Goal: Entertainment & Leisure: Consume media (video, audio)

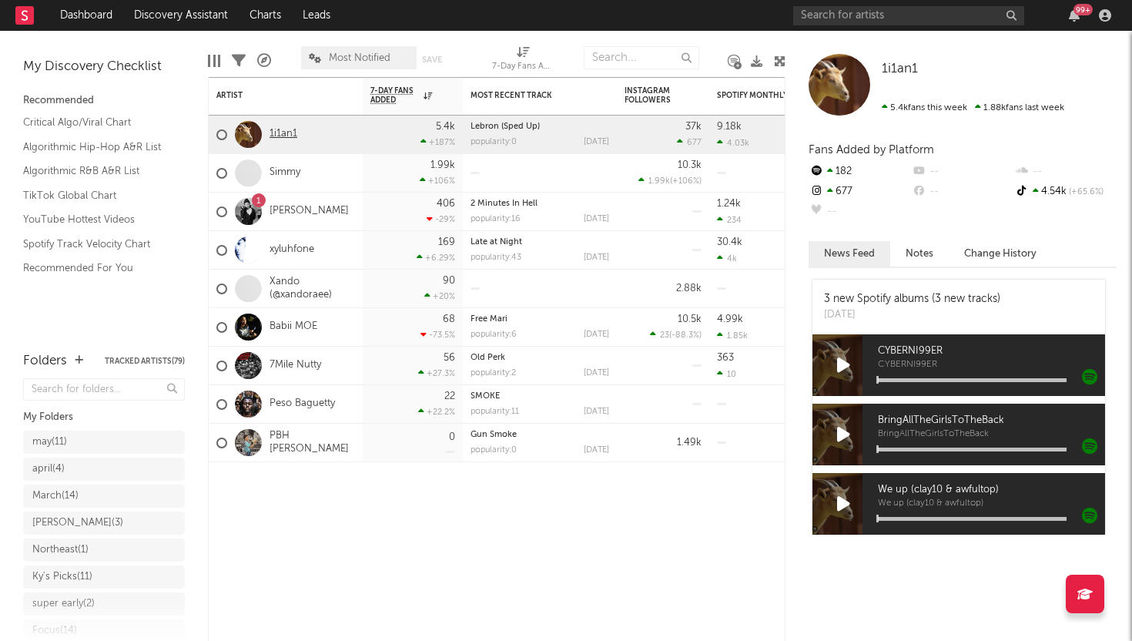
click at [278, 132] on link "1i1an1" at bounding box center [284, 134] width 28 height 13
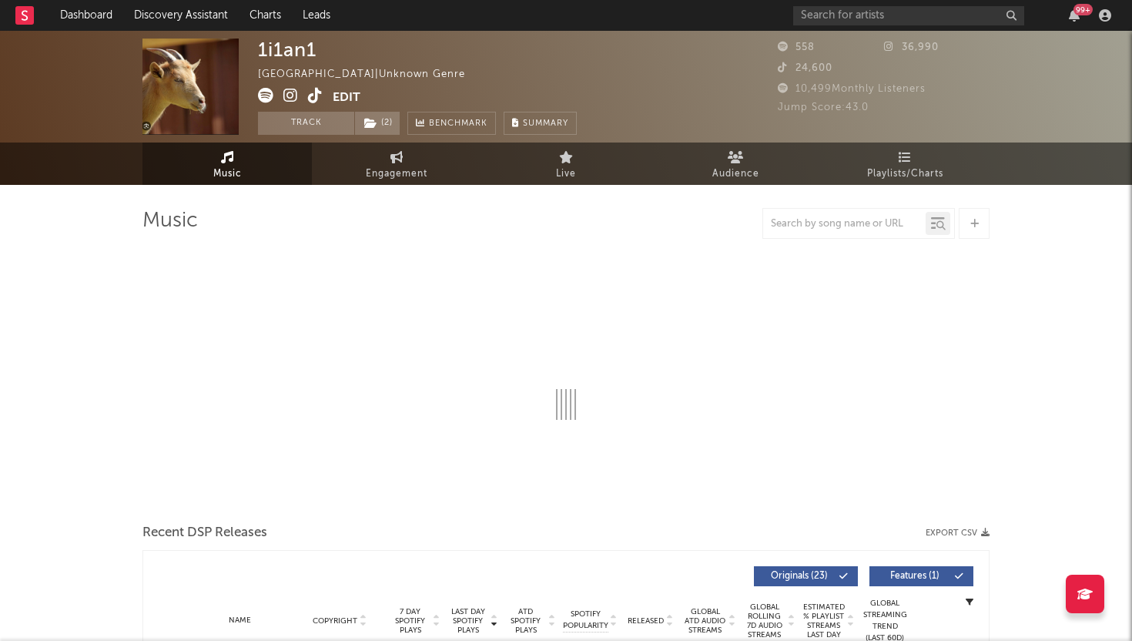
select select "1w"
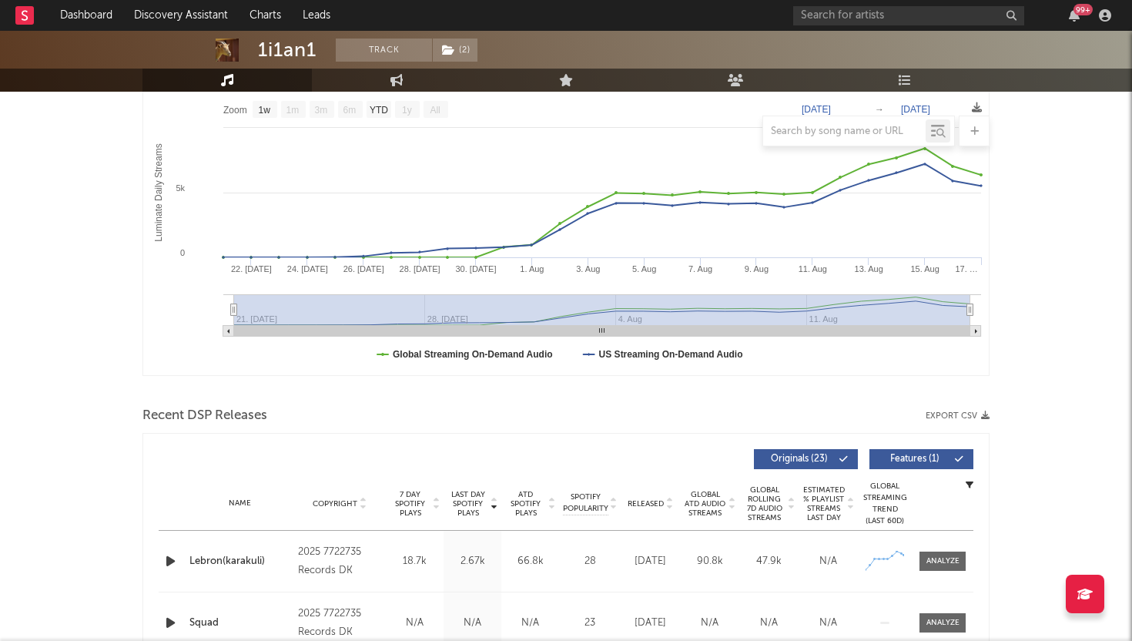
scroll to position [477, 0]
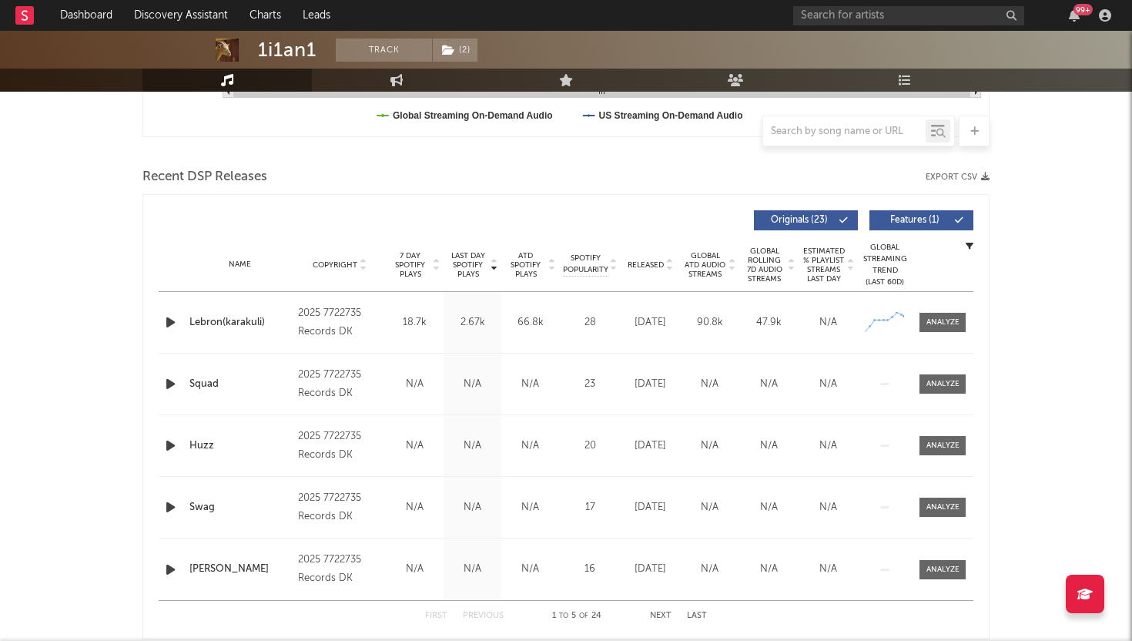
click at [169, 323] on icon "button" at bounding box center [171, 322] width 16 height 19
click at [171, 380] on icon "button" at bounding box center [171, 383] width 16 height 19
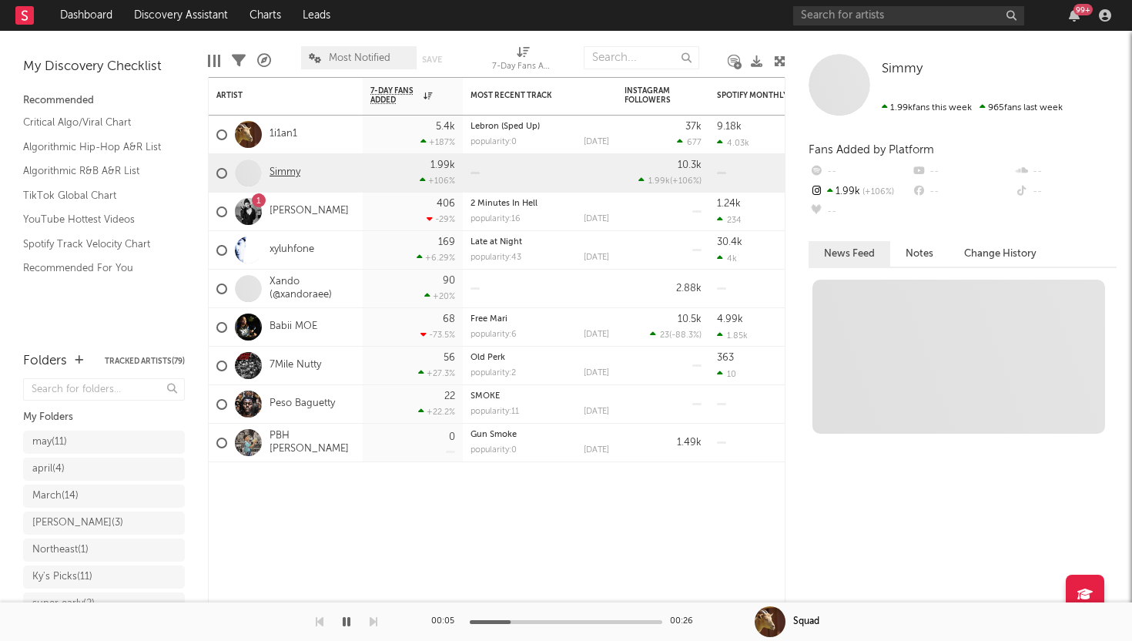
click at [290, 173] on link "Simmy" at bounding box center [285, 172] width 31 height 13
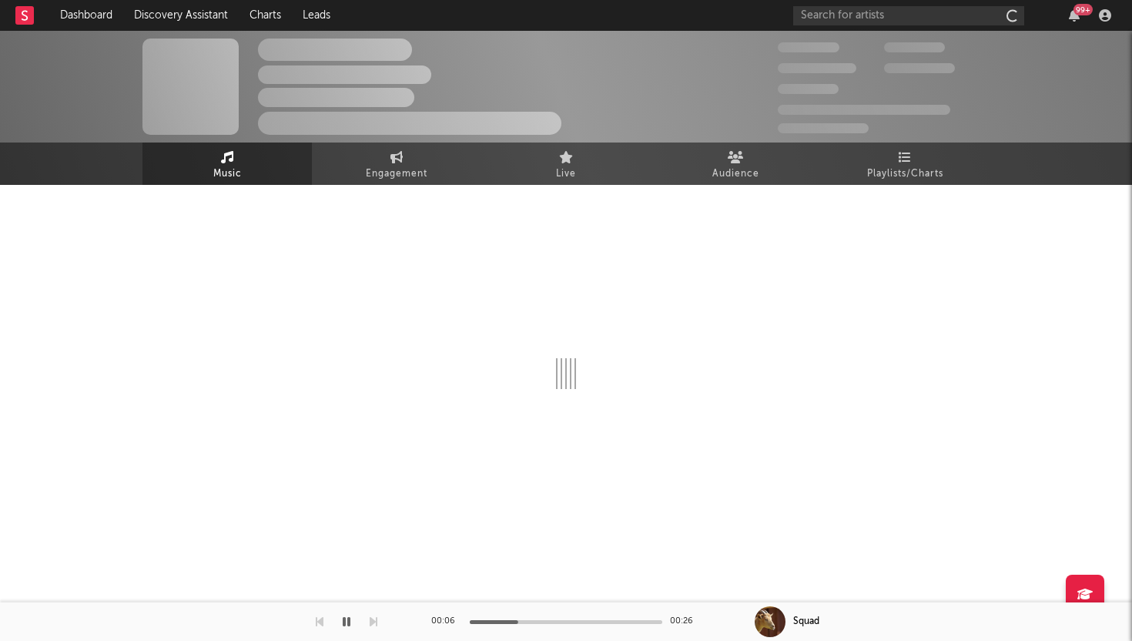
select select "1w"
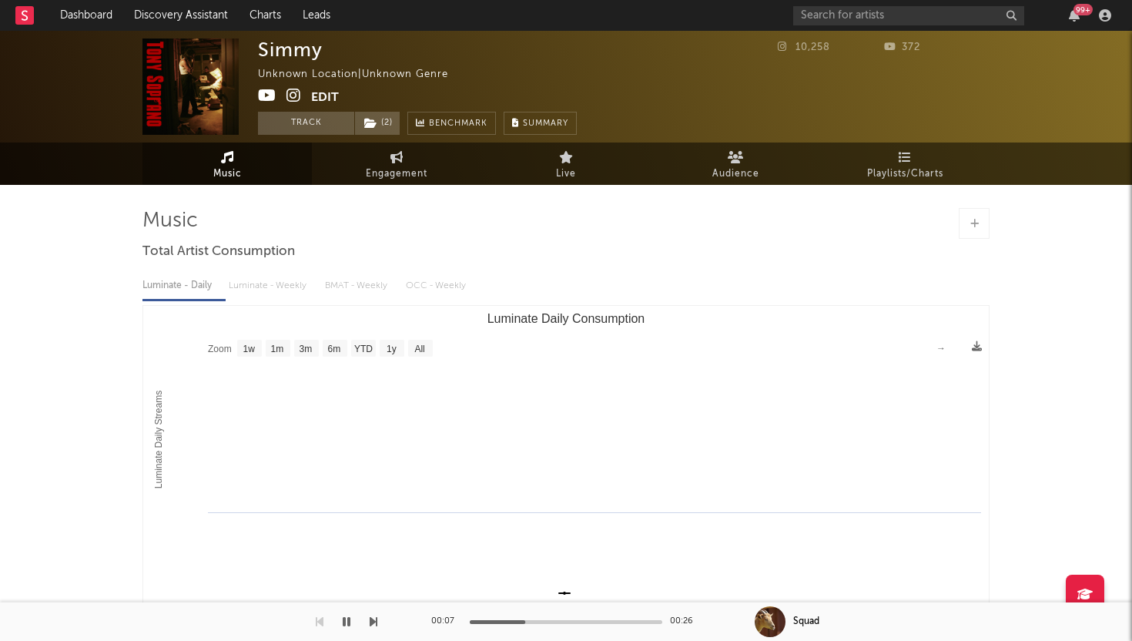
click at [348, 622] on icon "button" at bounding box center [347, 621] width 8 height 12
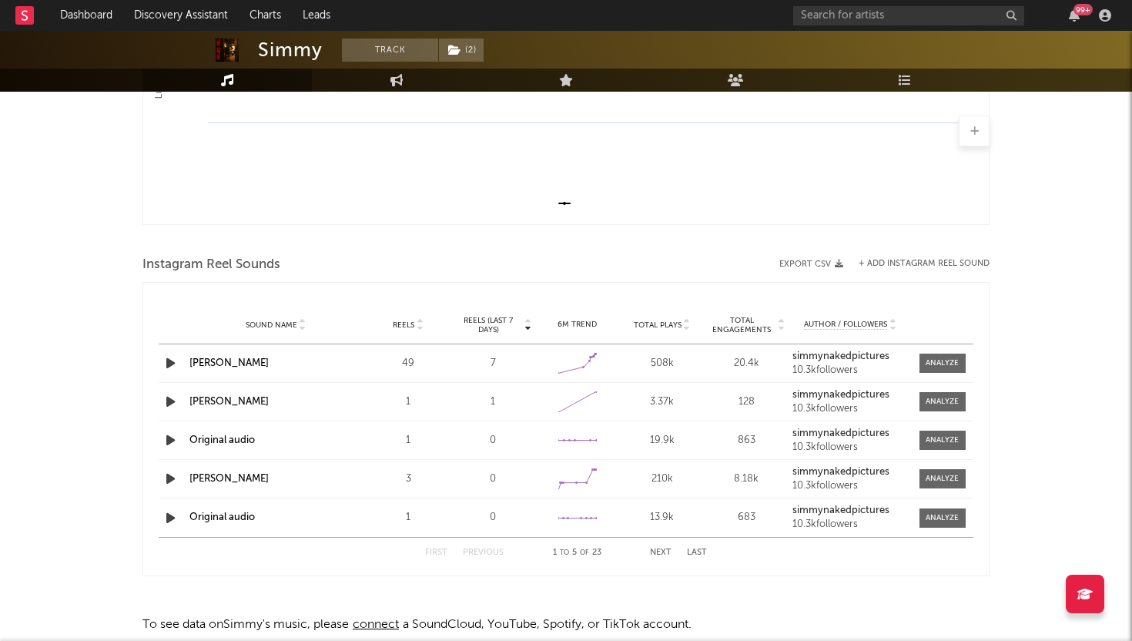
scroll to position [464, 0]
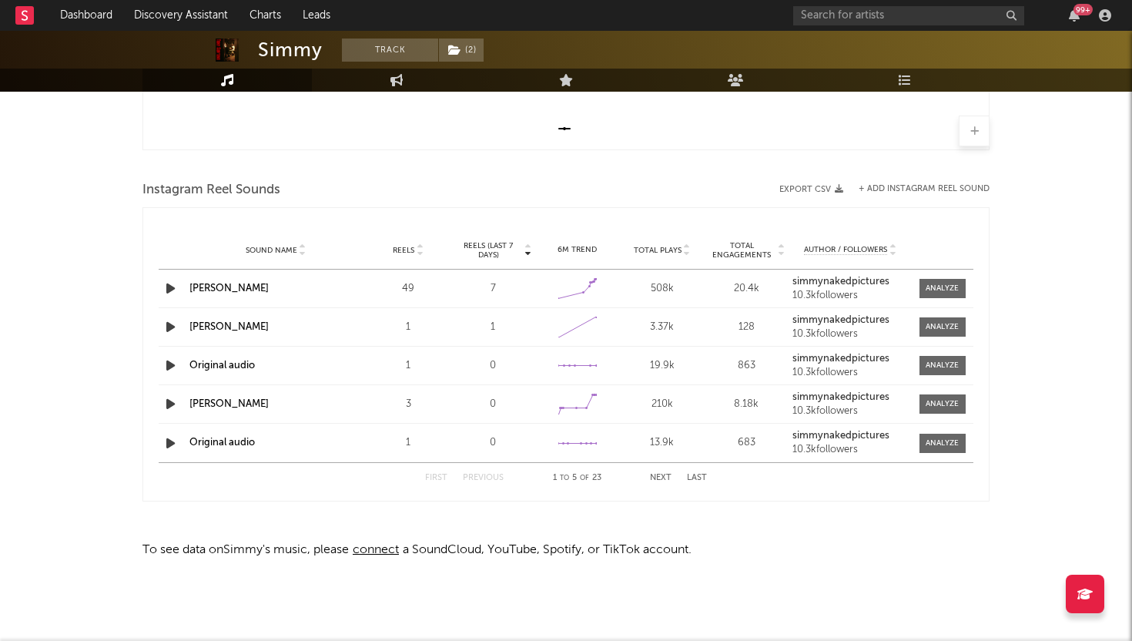
click at [173, 289] on icon "button" at bounding box center [171, 288] width 16 height 19
click at [506, 620] on div at bounding box center [566, 622] width 193 height 4
click at [173, 328] on icon "button" at bounding box center [171, 326] width 16 height 19
click at [528, 620] on div at bounding box center [566, 622] width 193 height 4
click at [172, 368] on icon "button" at bounding box center [171, 365] width 16 height 19
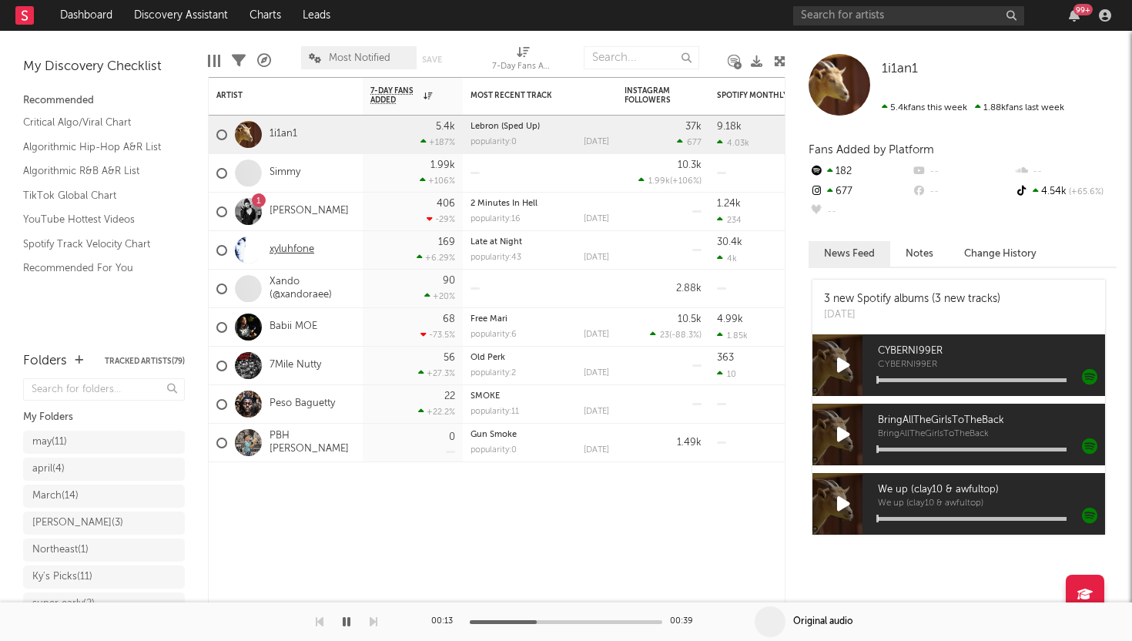
click at [303, 251] on link "xyluhfone" at bounding box center [292, 249] width 45 height 13
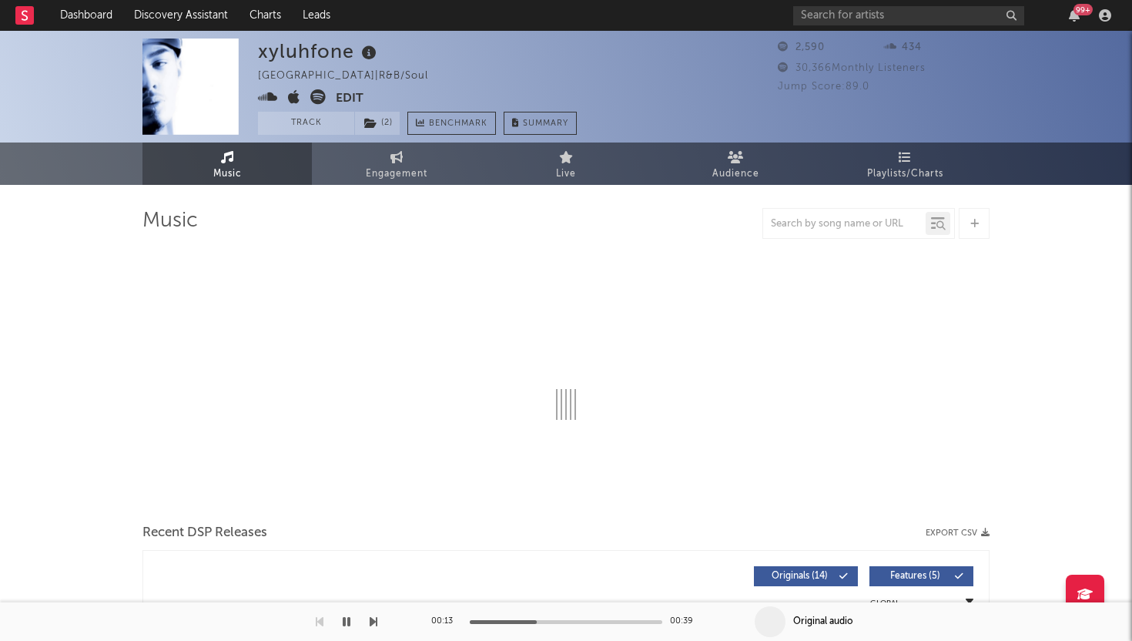
select select "6m"
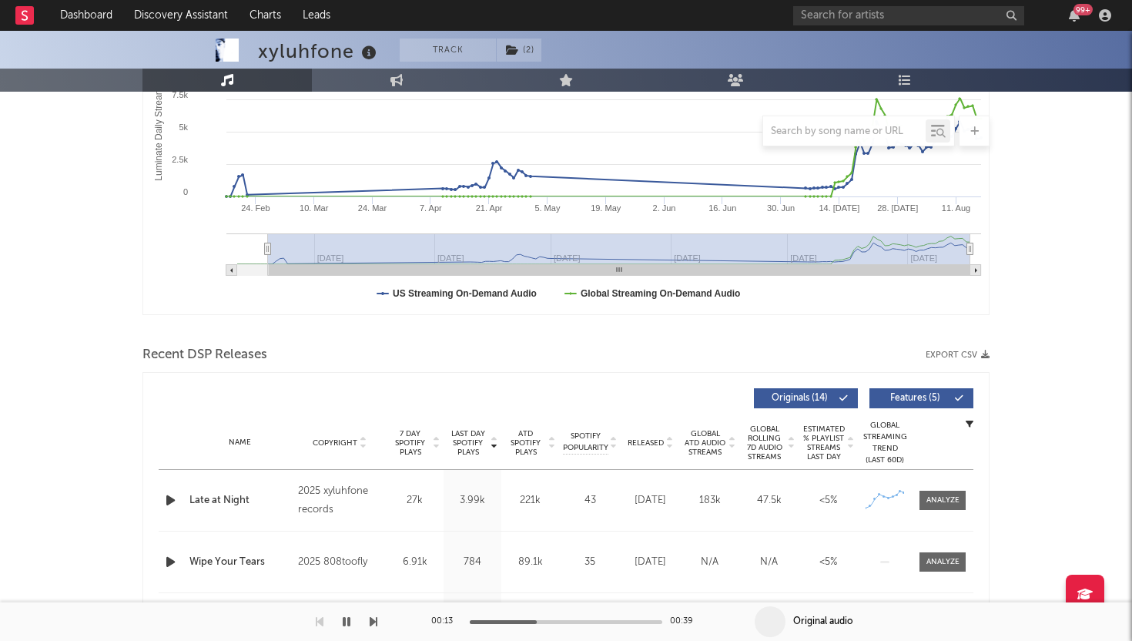
scroll to position [302, 0]
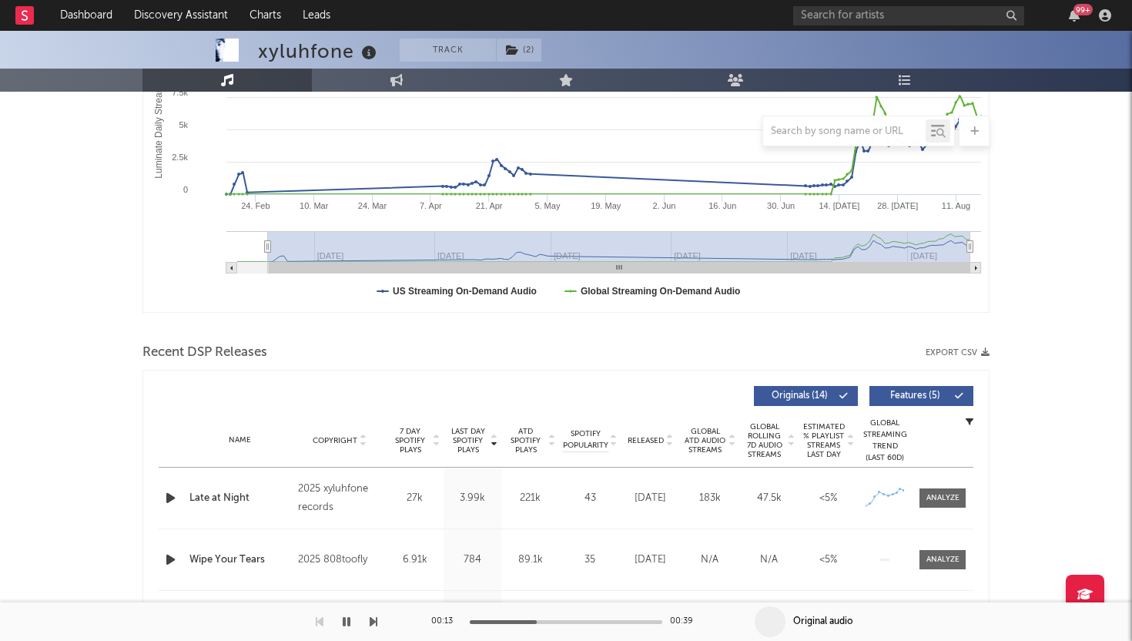
click at [175, 501] on icon "button" at bounding box center [171, 497] width 16 height 19
click at [524, 622] on div at bounding box center [566, 622] width 193 height 4
click at [585, 621] on div at bounding box center [566, 622] width 193 height 4
click at [173, 557] on icon "button" at bounding box center [171, 559] width 16 height 19
click at [554, 621] on div at bounding box center [566, 622] width 193 height 4
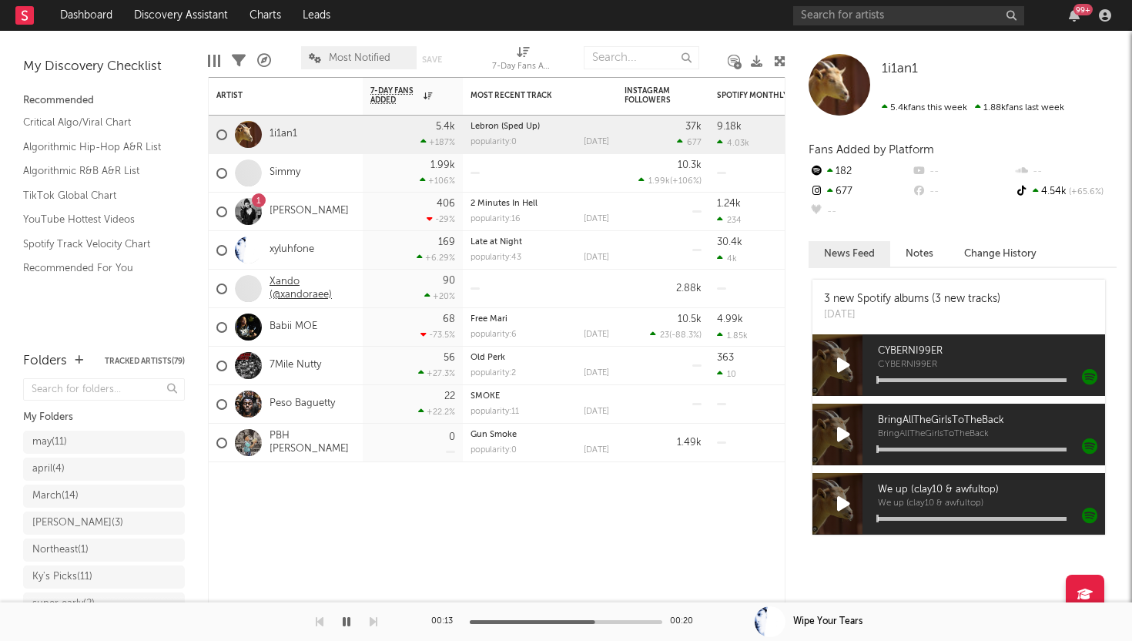
click at [292, 289] on link "Xando (@xandoraee)" at bounding box center [312, 289] width 85 height 26
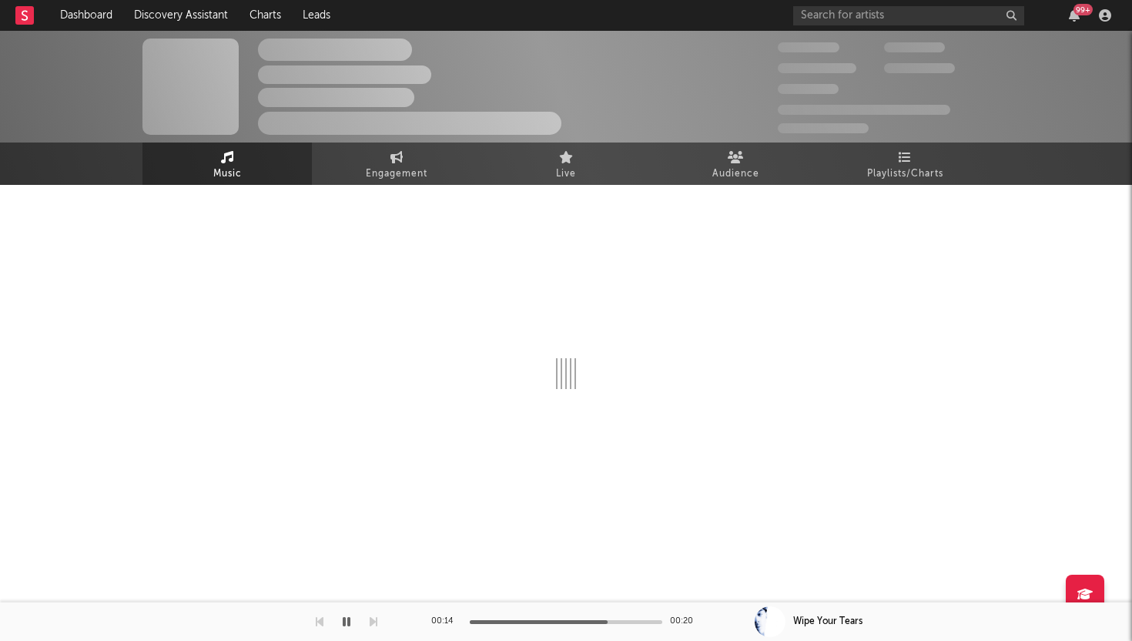
select select "1w"
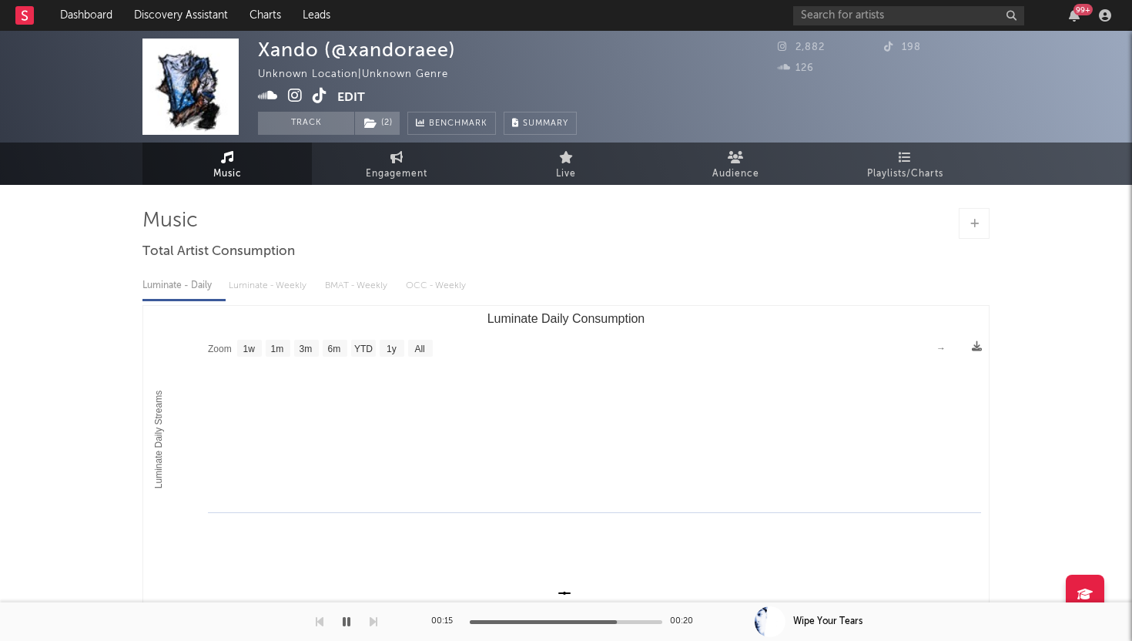
click at [349, 622] on icon "button" at bounding box center [347, 621] width 8 height 12
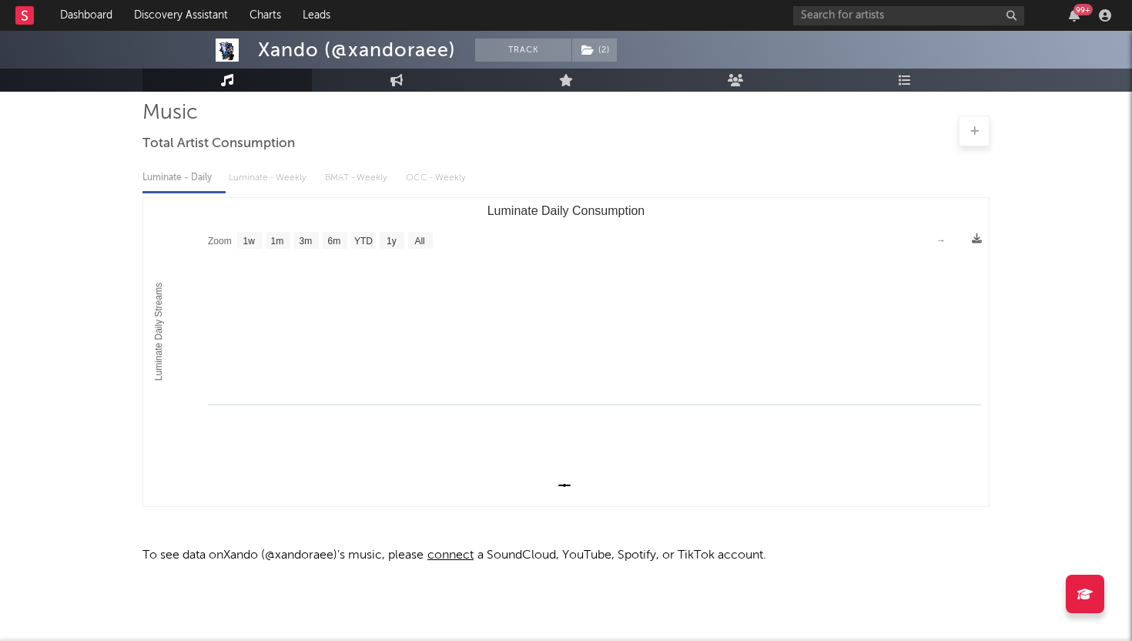
scroll to position [113, 0]
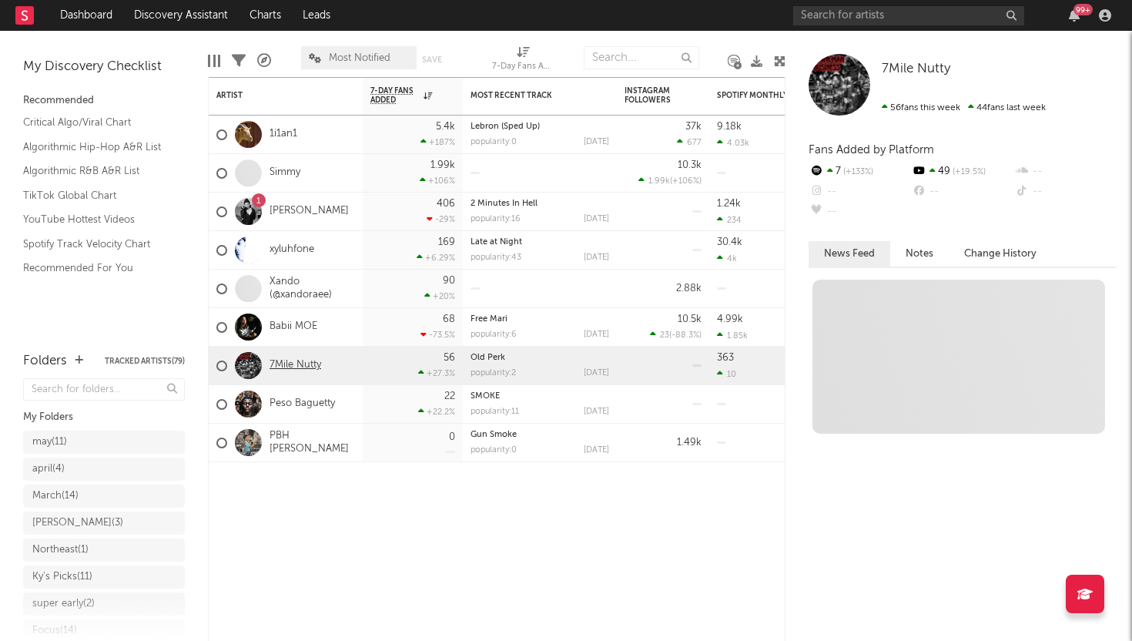
click at [299, 364] on link "7Mile Nutty" at bounding box center [296, 365] width 52 height 13
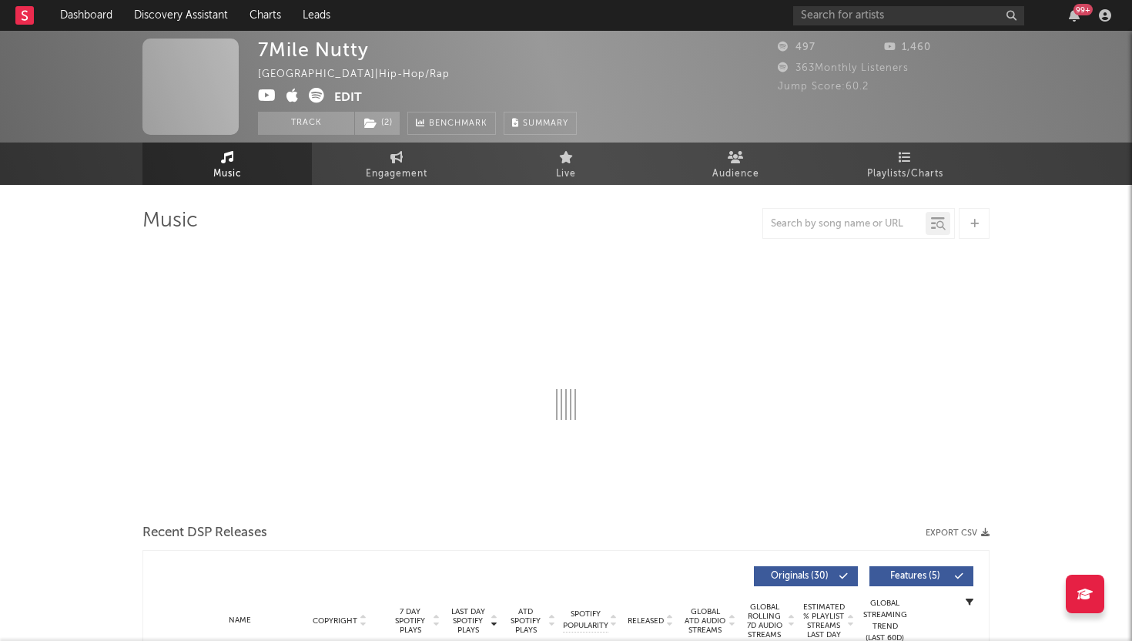
select select "1w"
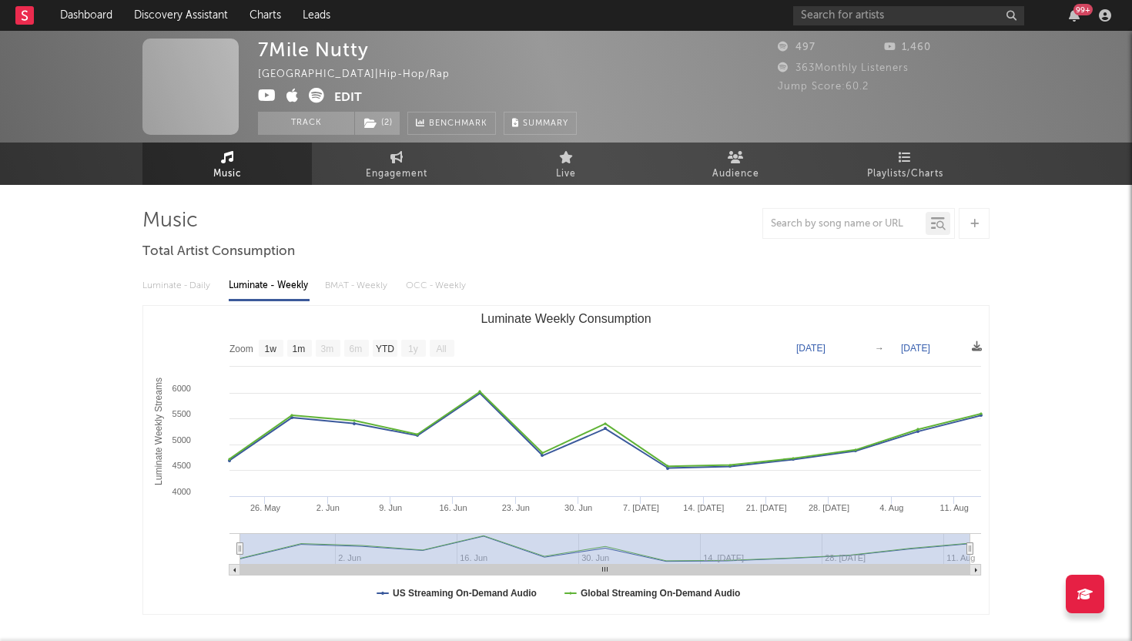
select select "1w"
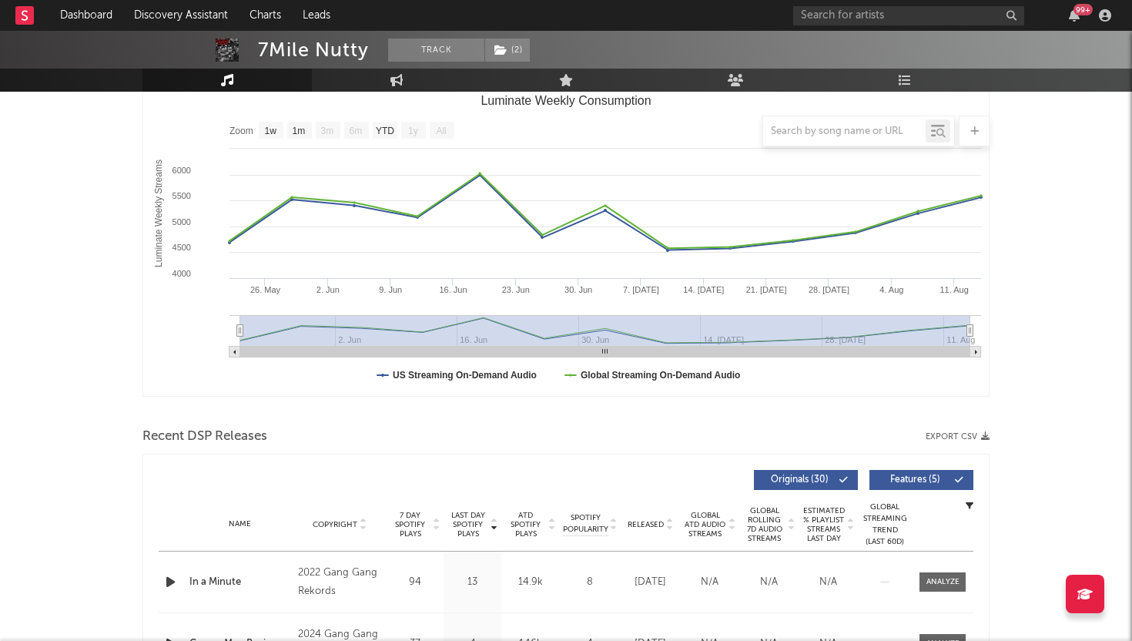
scroll to position [444, 0]
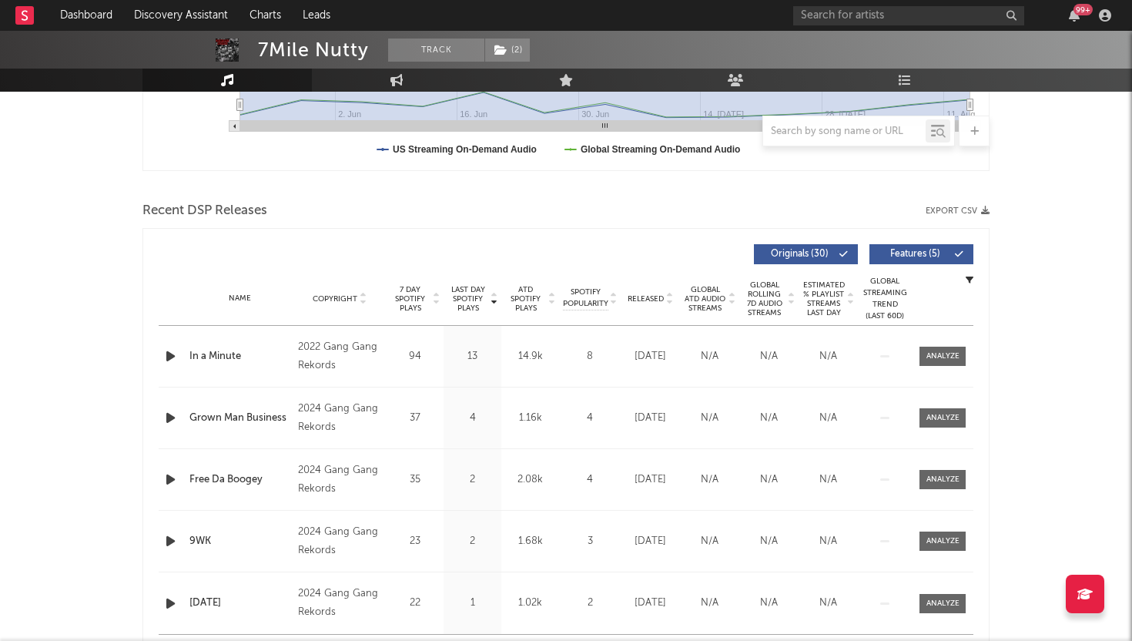
click at [169, 360] on icon "button" at bounding box center [171, 356] width 16 height 19
click at [511, 618] on div "00:01 00:29" at bounding box center [566, 621] width 270 height 39
click at [170, 414] on icon "button" at bounding box center [171, 417] width 16 height 19
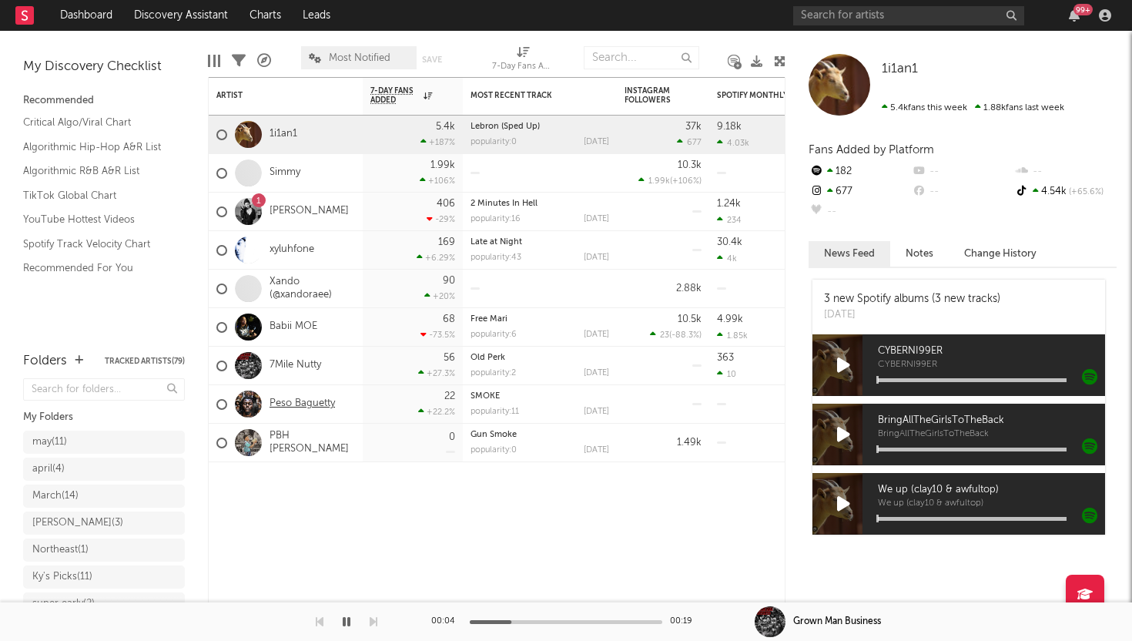
click at [287, 400] on link "Peso Baguetty" at bounding box center [302, 403] width 65 height 13
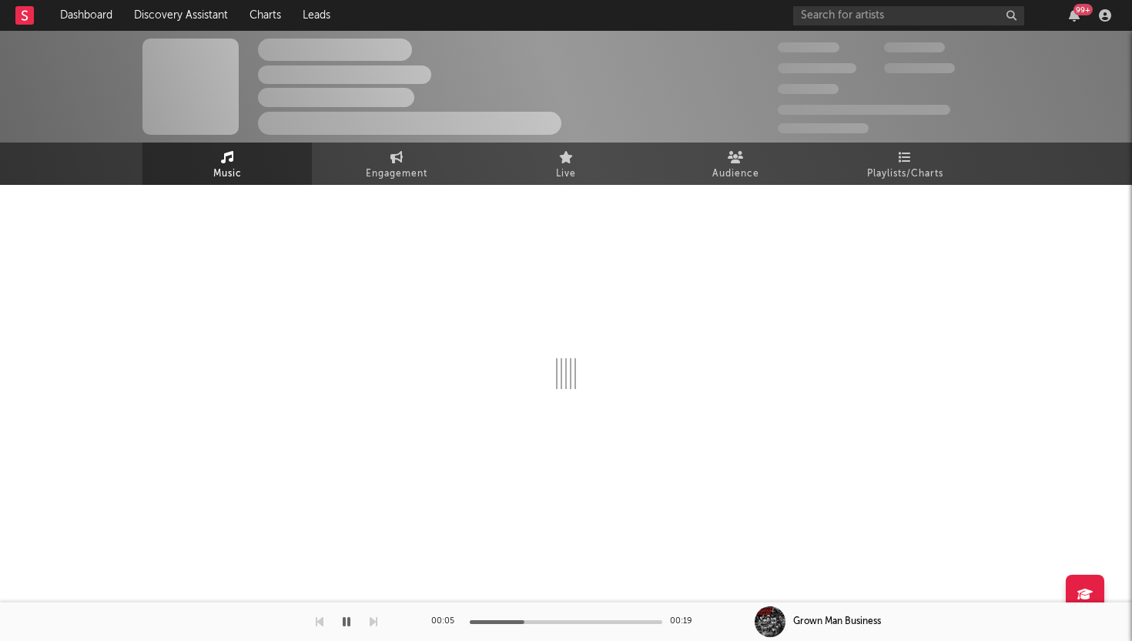
select select "6m"
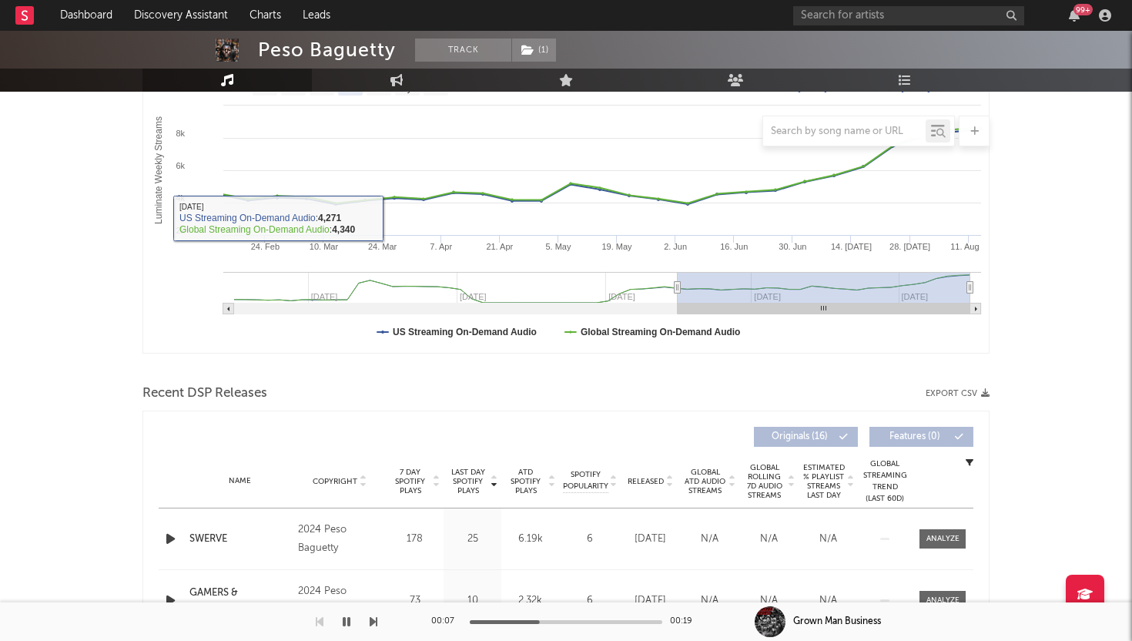
scroll to position [410, 0]
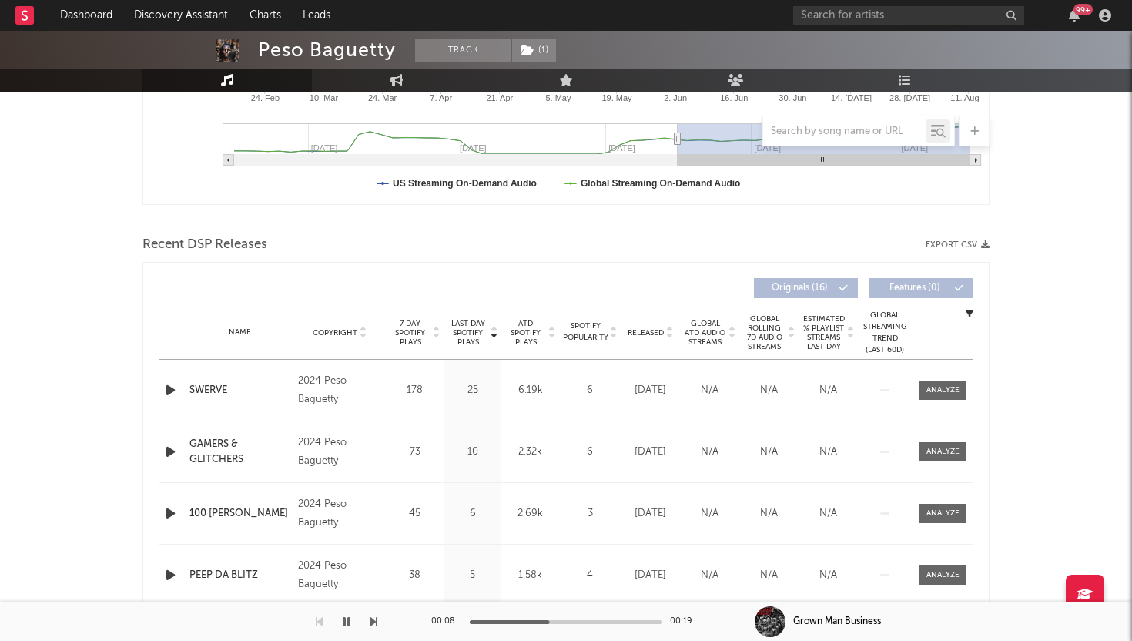
click at [170, 387] on icon "button" at bounding box center [171, 389] width 16 height 19
click at [511, 623] on div at bounding box center [566, 622] width 193 height 4
click at [172, 449] on icon "button" at bounding box center [171, 451] width 16 height 19
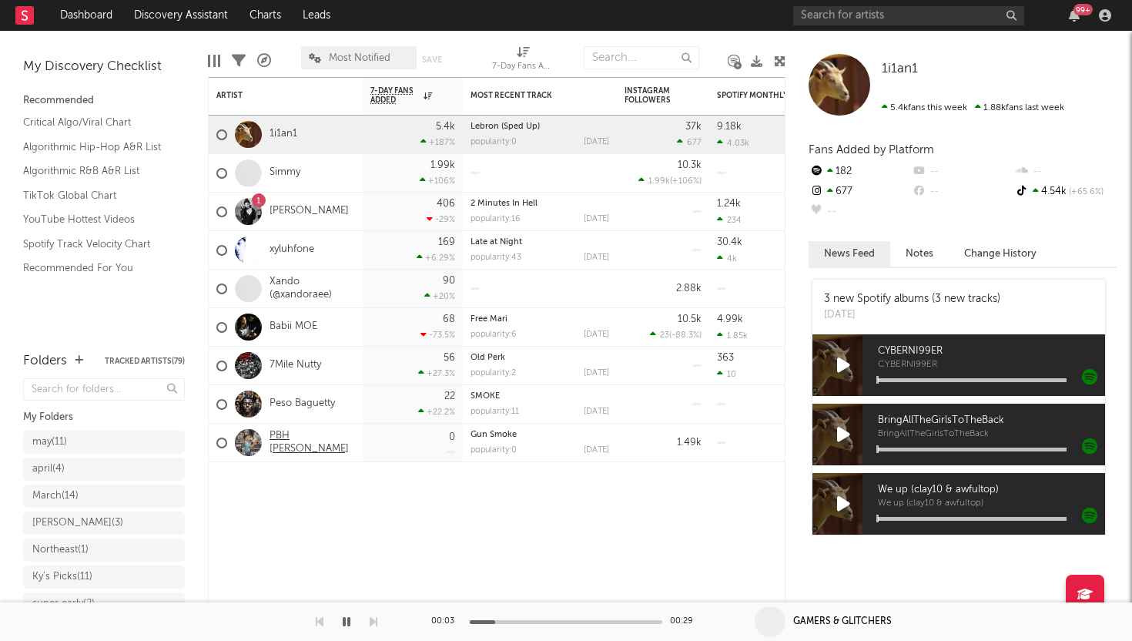
click at [294, 440] on link "PBH [PERSON_NAME]" at bounding box center [312, 443] width 85 height 26
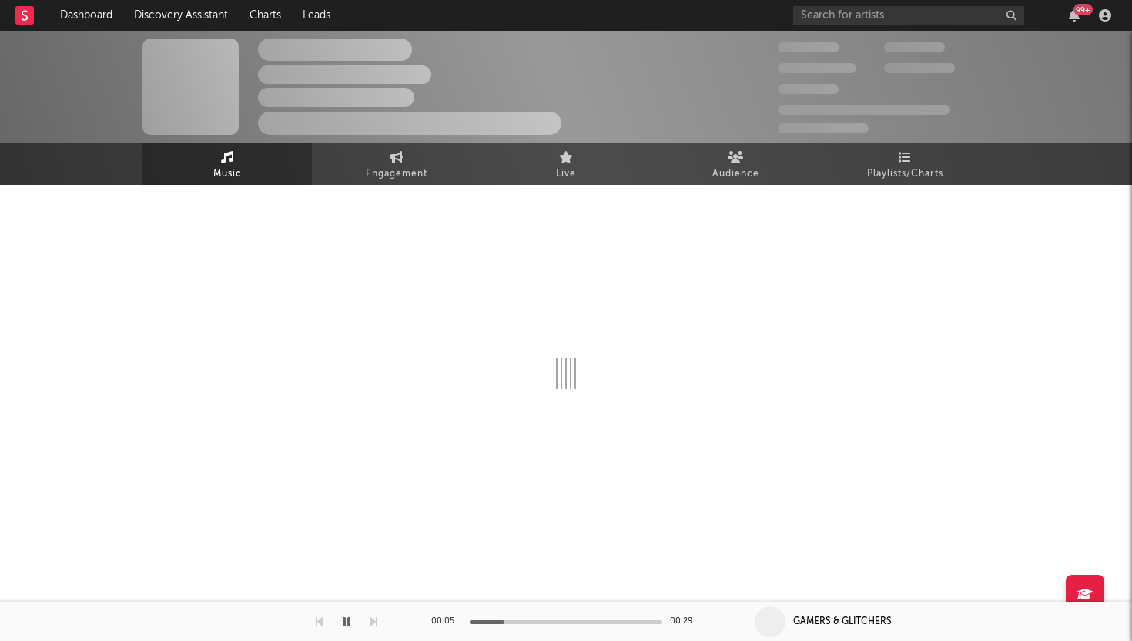
select select "1w"
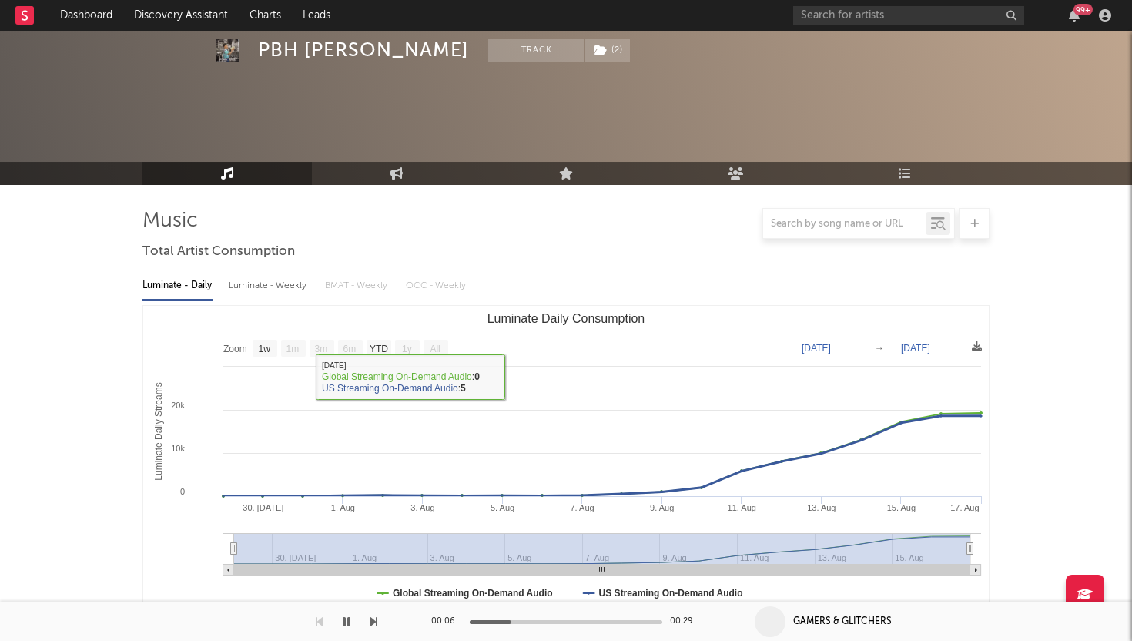
scroll to position [549, 0]
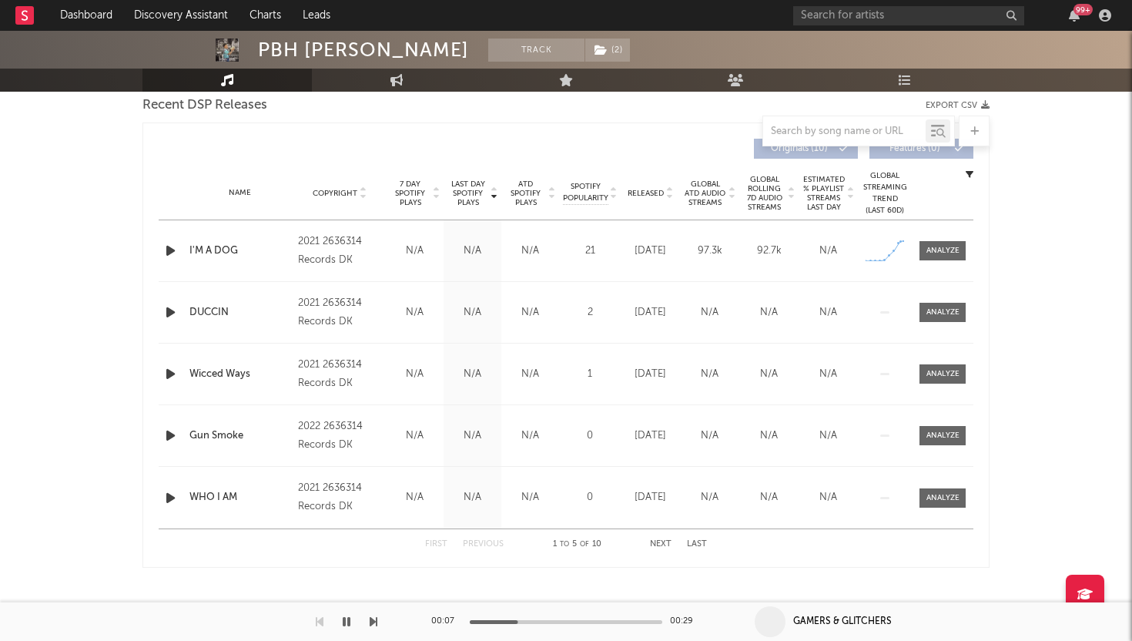
click at [169, 249] on icon "button" at bounding box center [171, 250] width 16 height 19
click at [543, 622] on div at bounding box center [566, 622] width 193 height 4
click at [174, 305] on icon "button" at bounding box center [171, 312] width 16 height 19
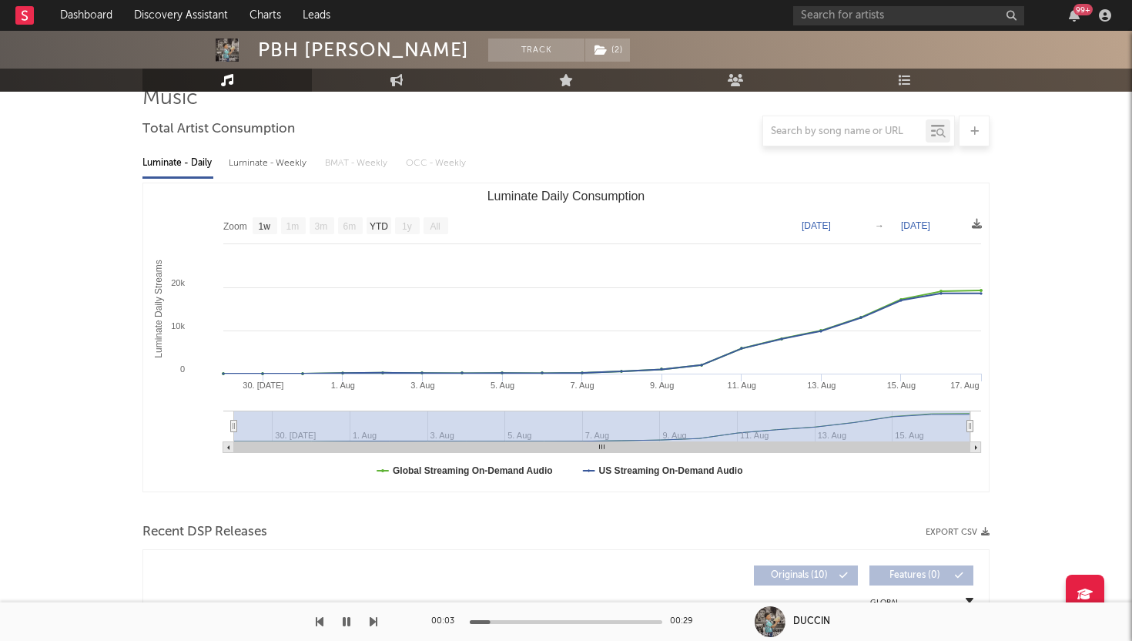
scroll to position [0, 0]
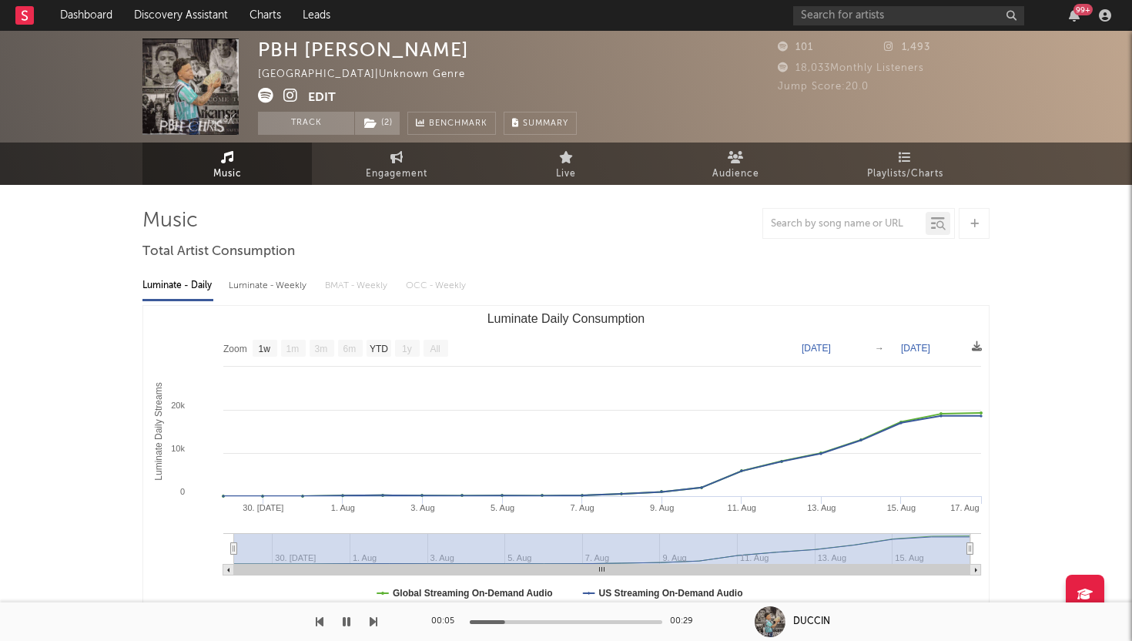
click at [292, 101] on icon at bounding box center [290, 95] width 15 height 15
